Goal: Task Accomplishment & Management: Manage account settings

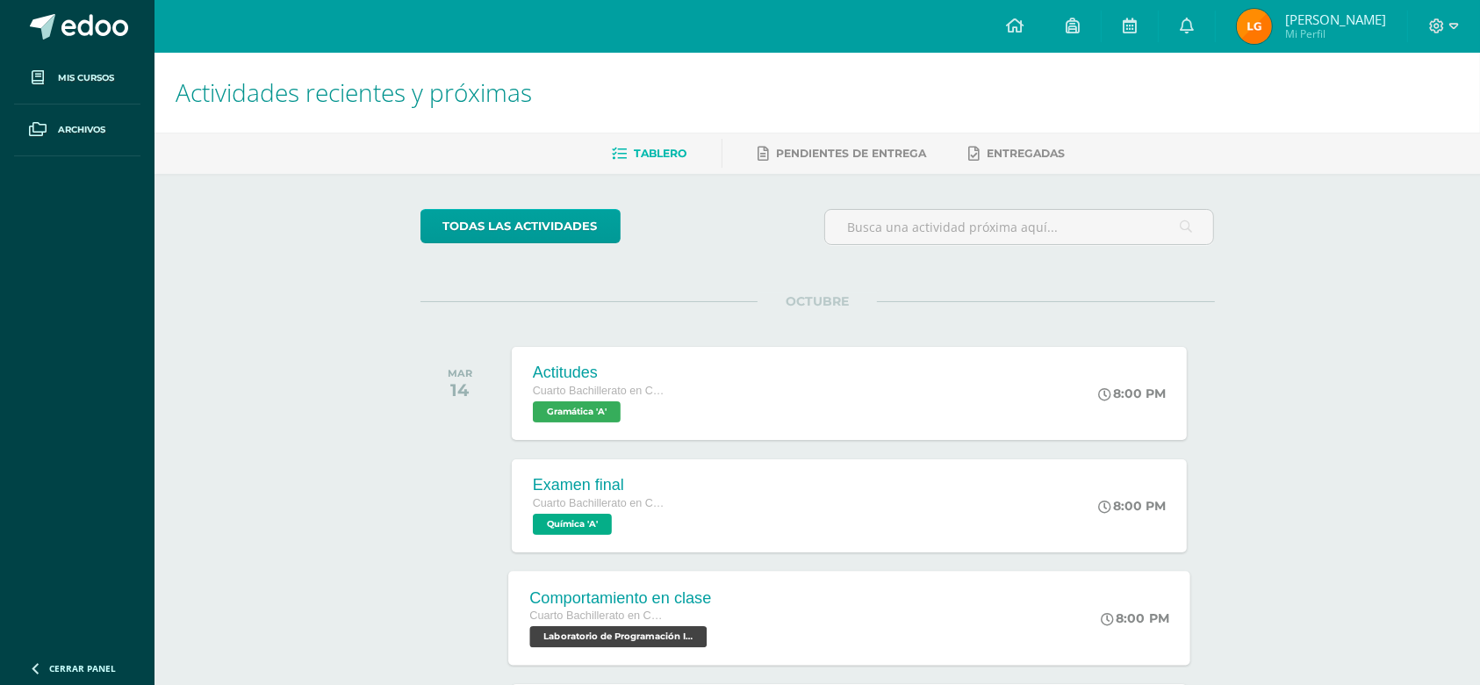
scroll to position [154, 0]
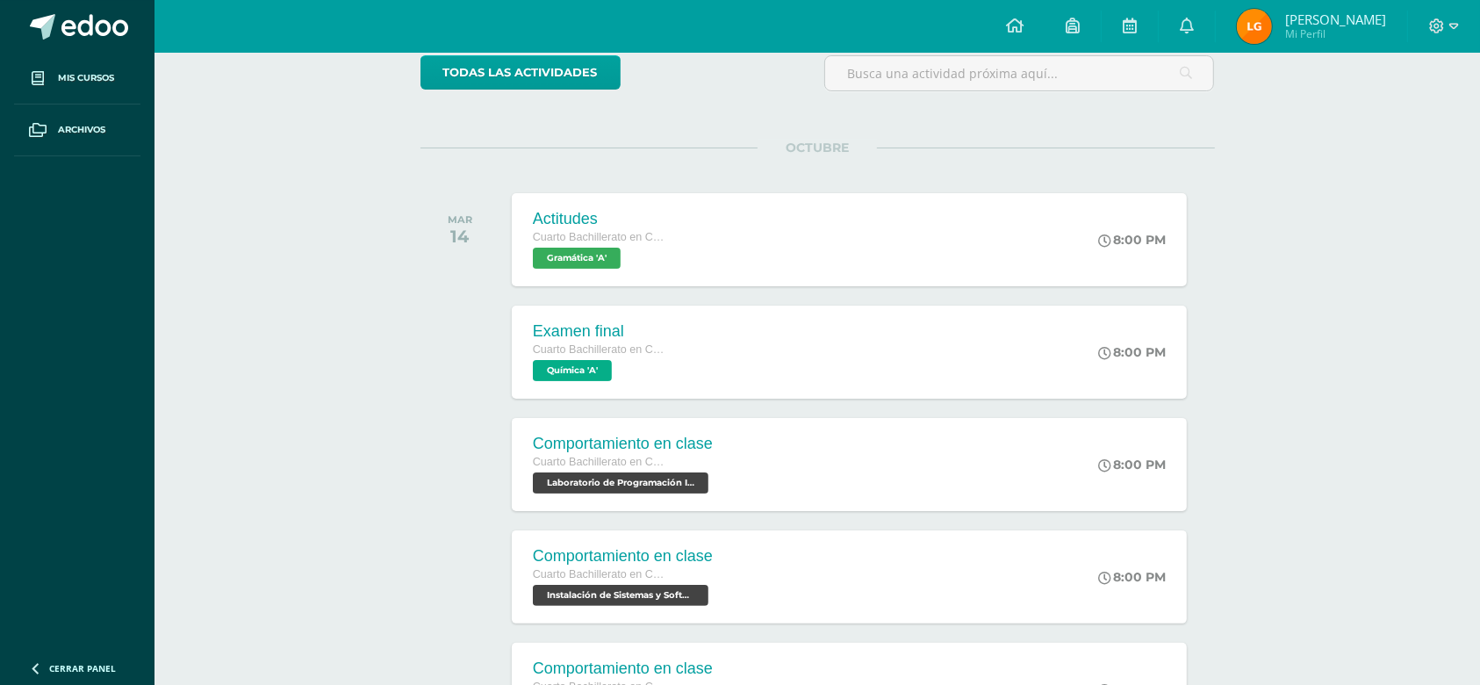
click at [1294, 14] on span "Luis Enrique Mi Perfil" at bounding box center [1311, 26] width 156 height 35
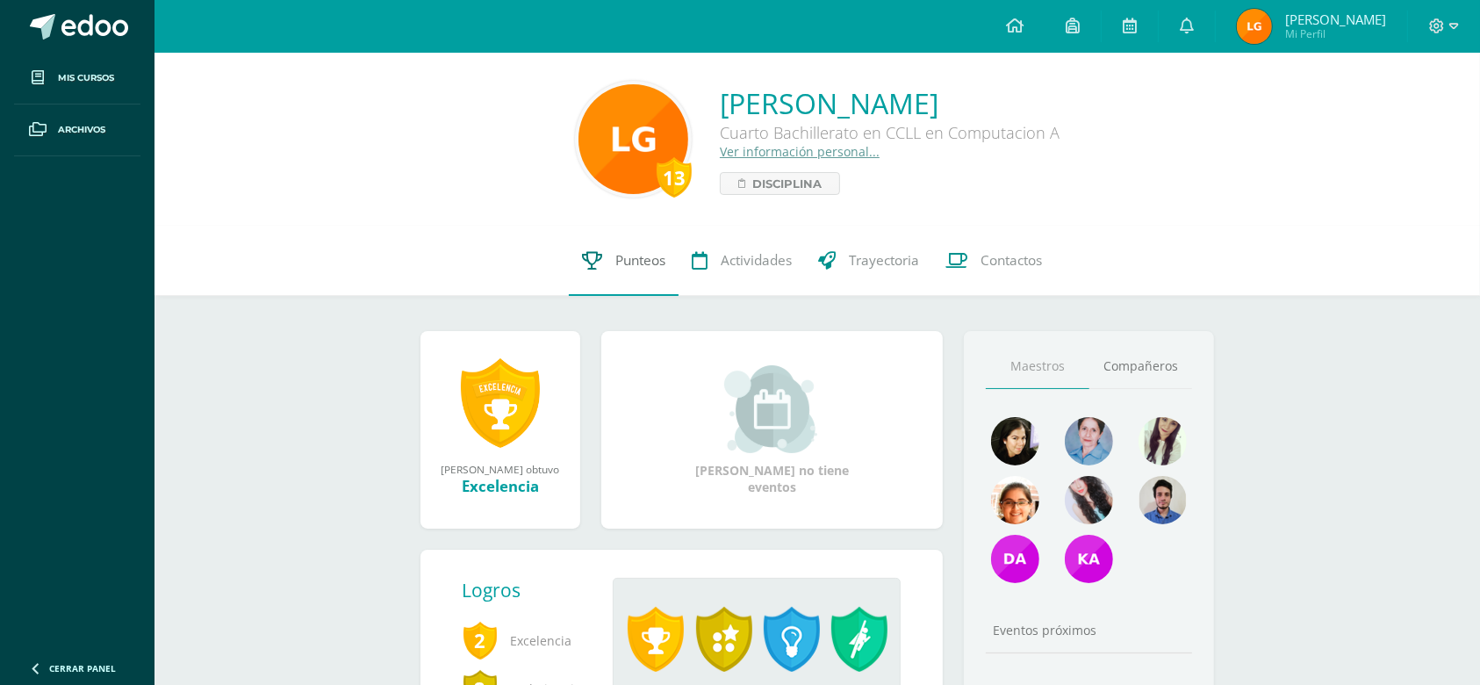
click at [644, 262] on span "Punteos" at bounding box center [640, 260] width 50 height 18
click at [1159, 378] on link "Compañeros" at bounding box center [1141, 366] width 104 height 45
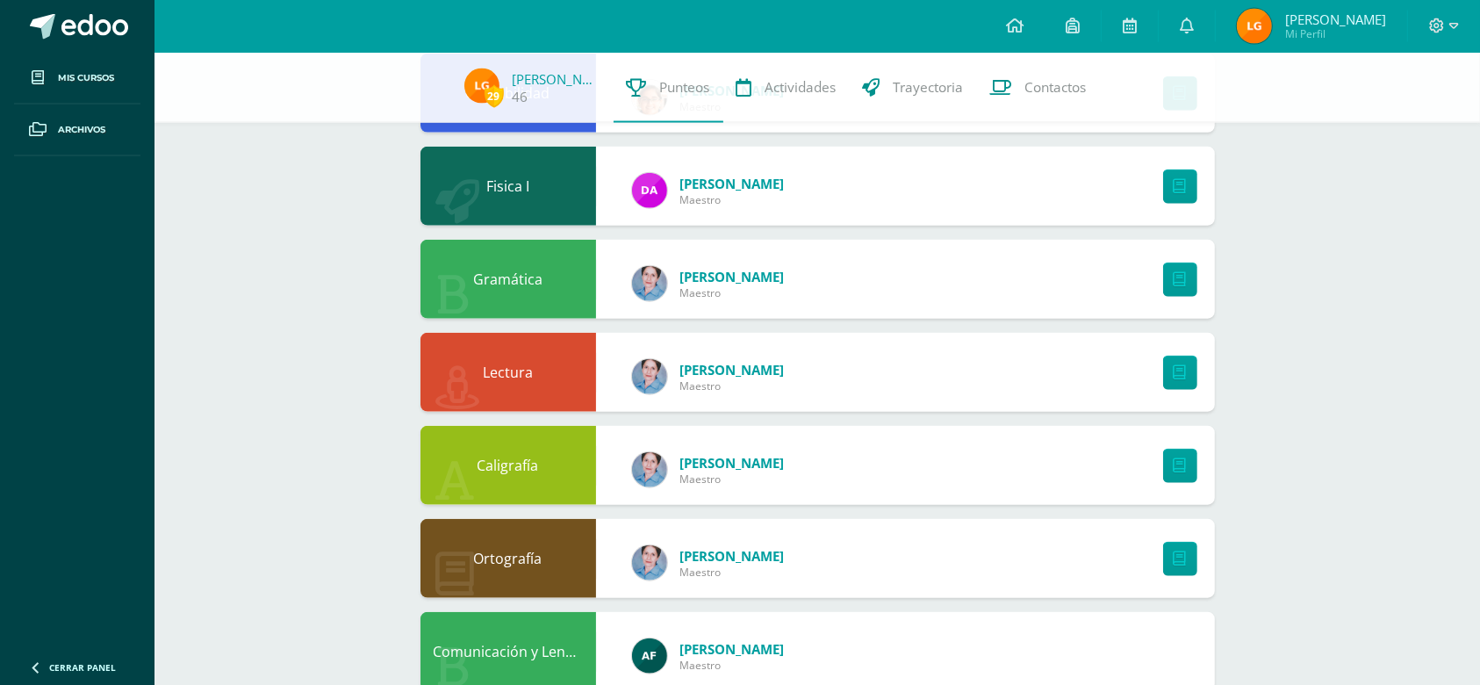
scroll to position [1550, 0]
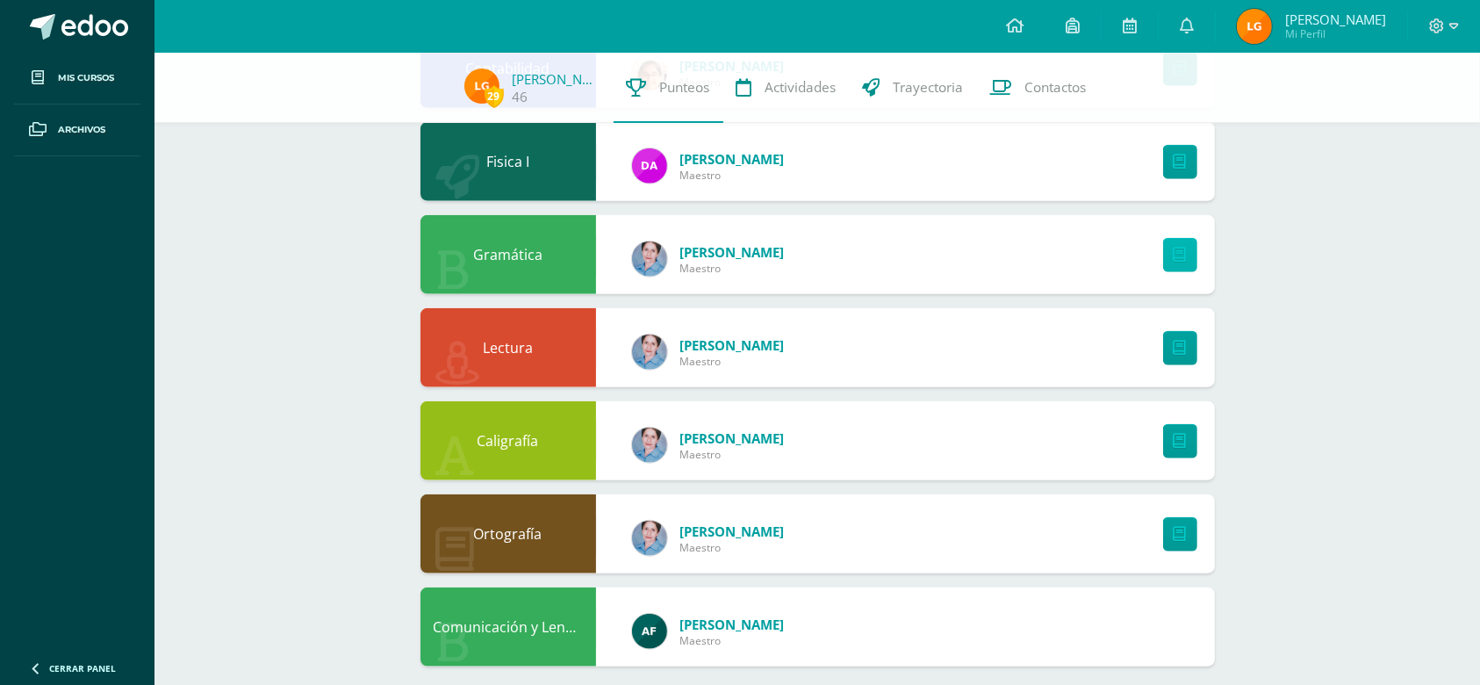
click at [1176, 248] on icon at bounding box center [1180, 255] width 13 height 15
